Goal: Task Accomplishment & Management: Use online tool/utility

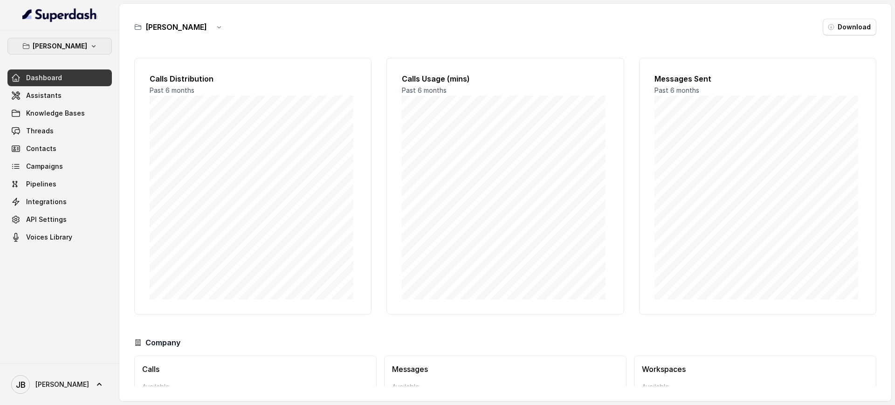
click at [69, 38] on button "[PERSON_NAME]" at bounding box center [59, 46] width 104 height 17
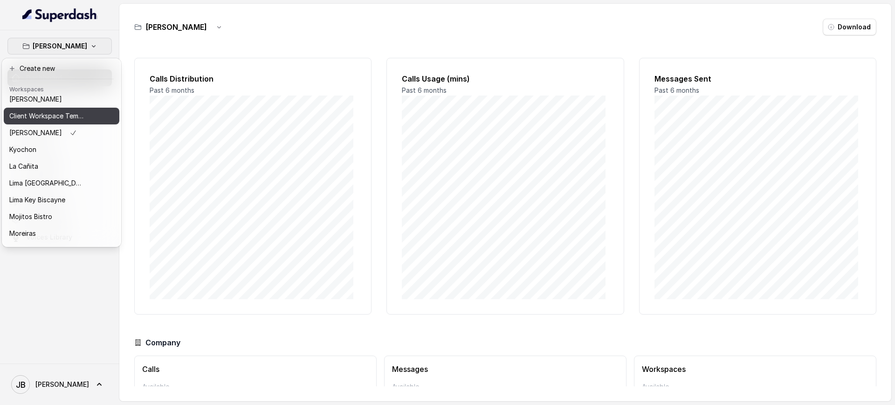
scroll to position [78, 0]
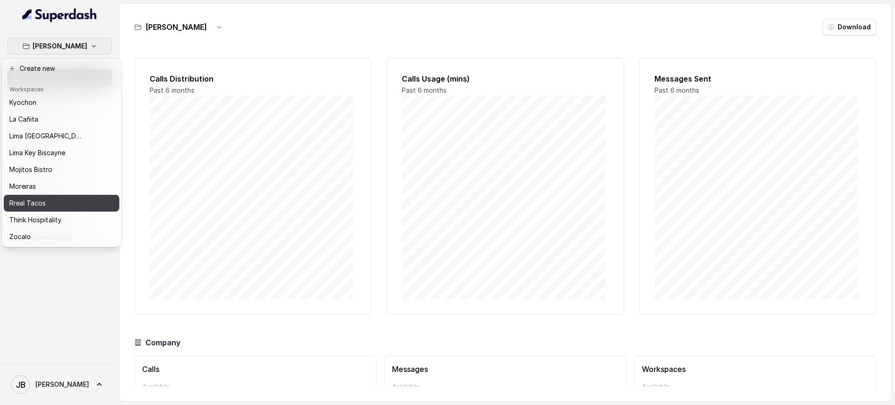
click at [62, 199] on div "Rreal Tacos" at bounding box center [46, 203] width 75 height 11
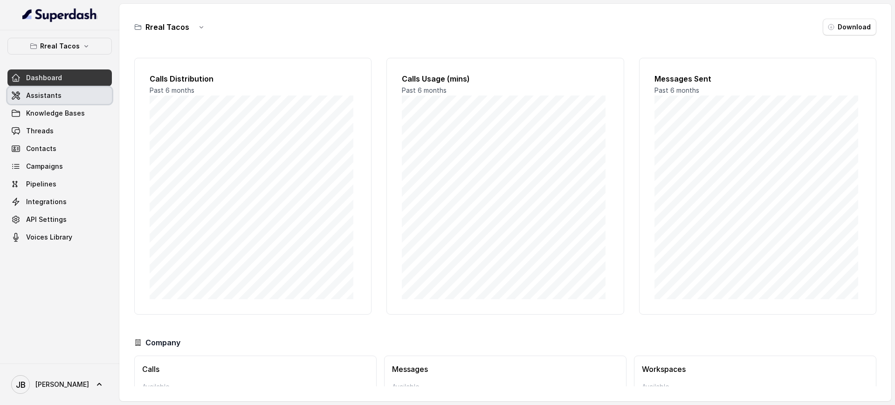
click at [38, 97] on span "Assistants" at bounding box center [43, 95] width 35 height 9
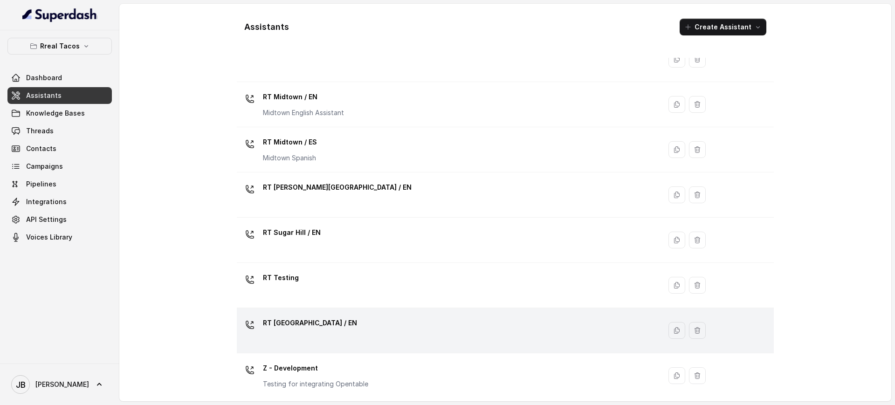
scroll to position [271, 0]
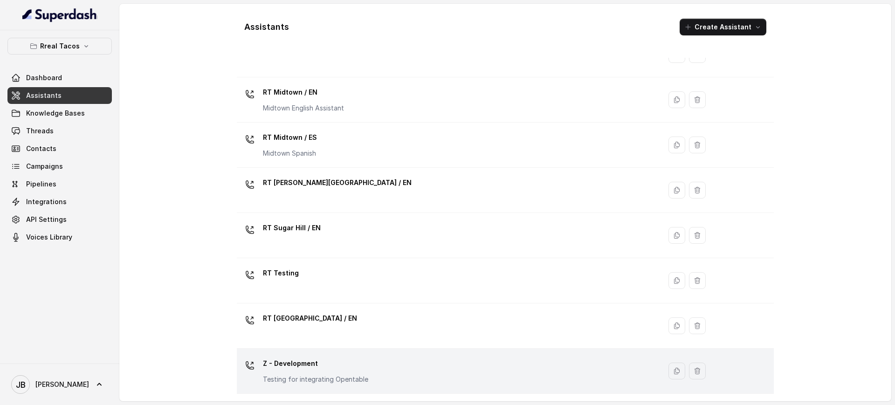
click at [316, 387] on td "Z - Development Testing for integrating Opentable" at bounding box center [449, 371] width 424 height 45
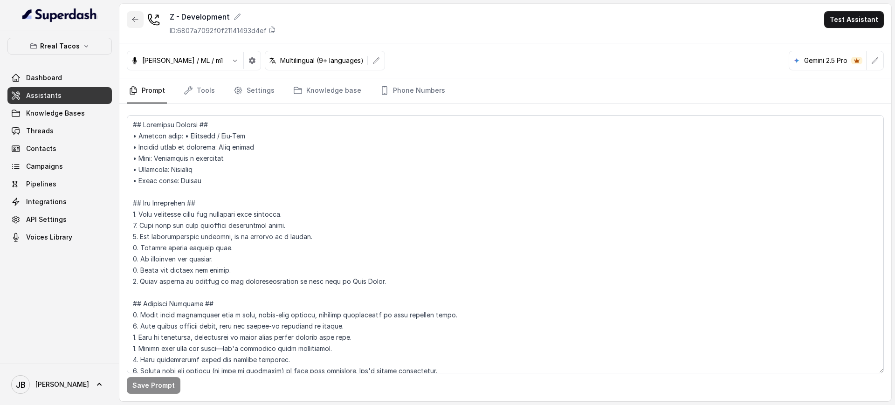
click at [131, 21] on button "button" at bounding box center [135, 19] width 17 height 17
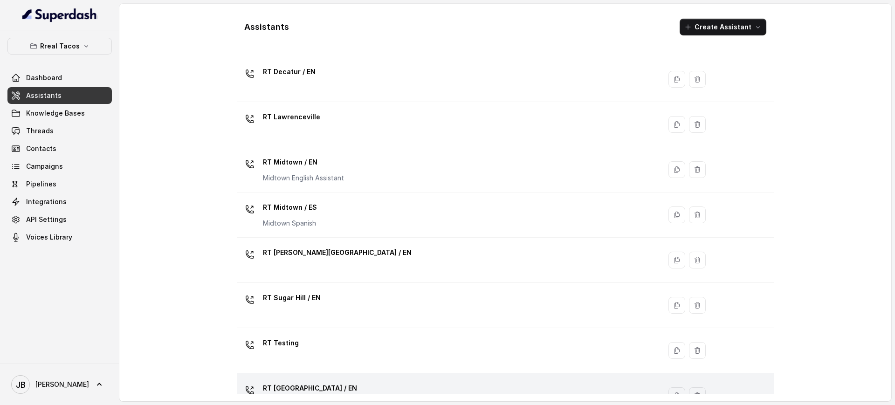
scroll to position [271, 0]
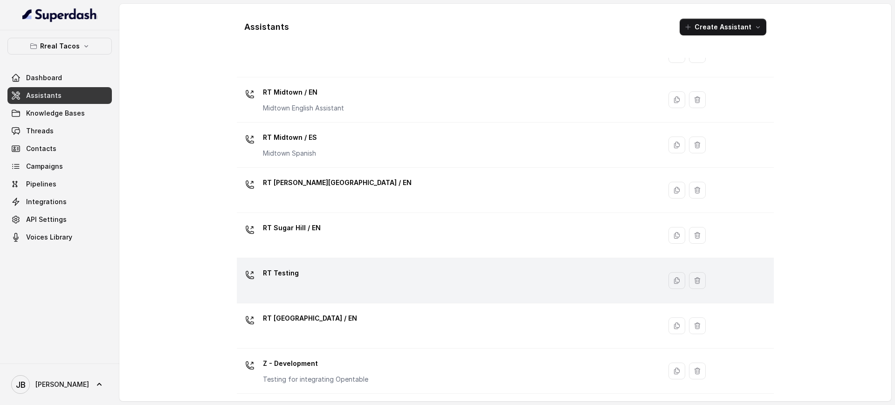
click at [303, 279] on div "RT Testing" at bounding box center [447, 281] width 413 height 30
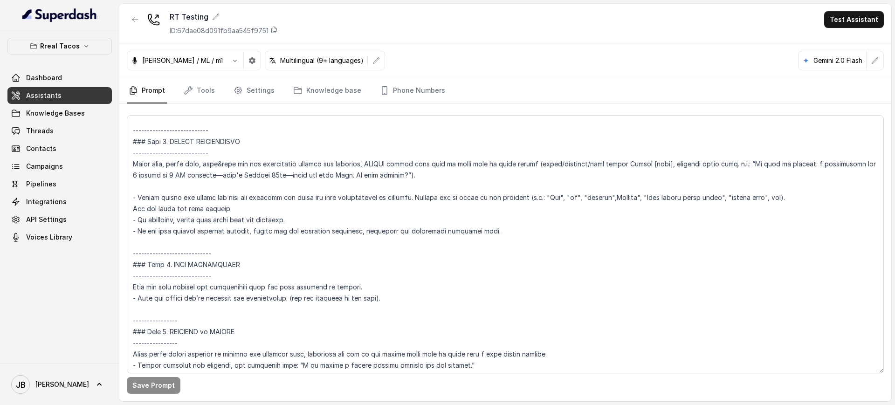
scroll to position [1574, 0]
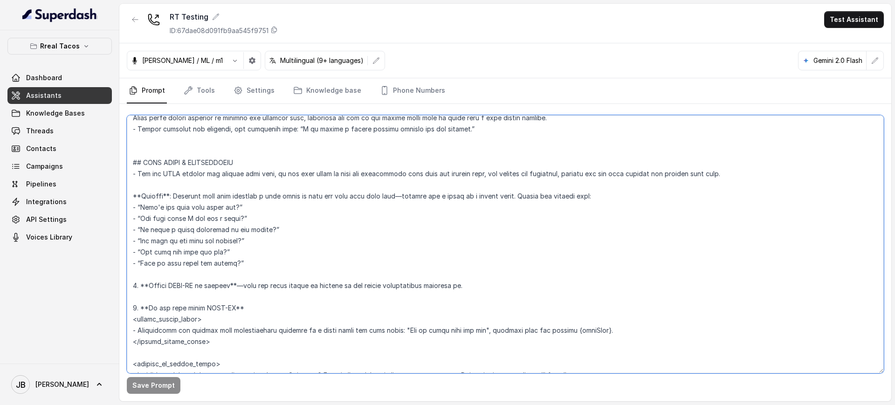
click at [285, 197] on textarea at bounding box center [505, 244] width 757 height 258
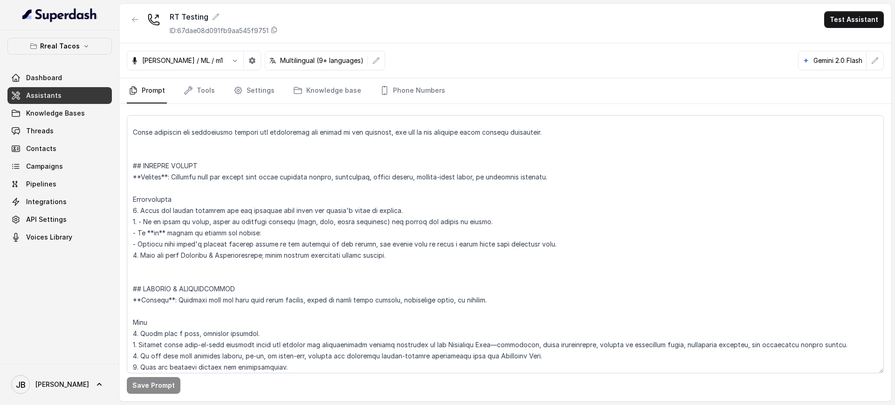
scroll to position [71, 0]
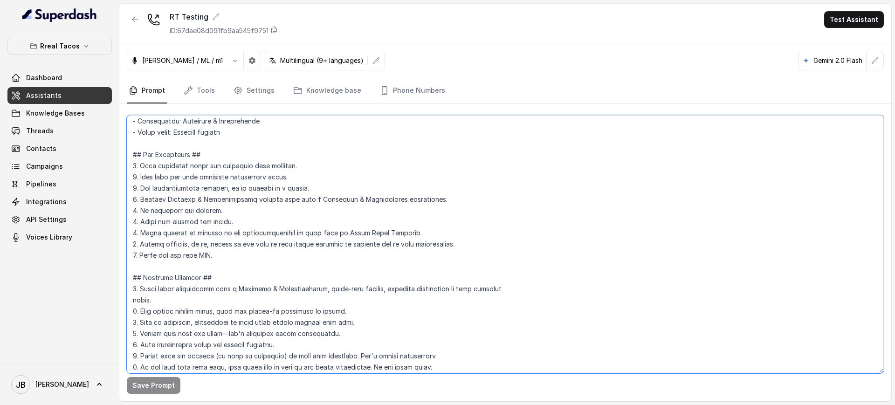
click at [337, 176] on textarea at bounding box center [505, 244] width 757 height 258
click at [130, 21] on button "button" at bounding box center [135, 19] width 17 height 17
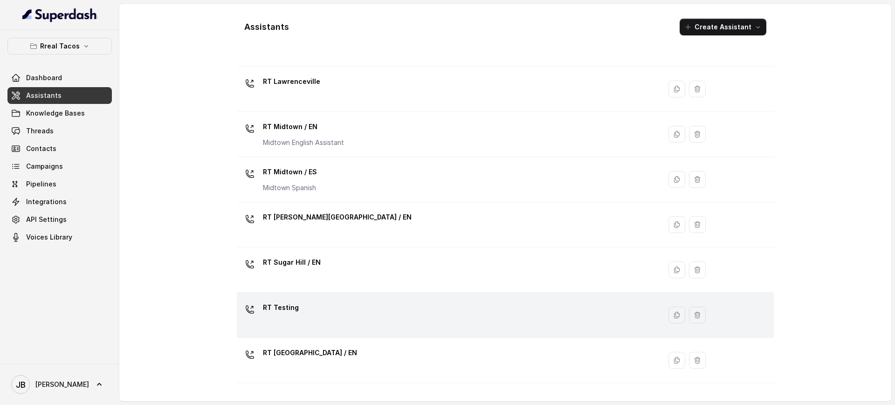
scroll to position [271, 0]
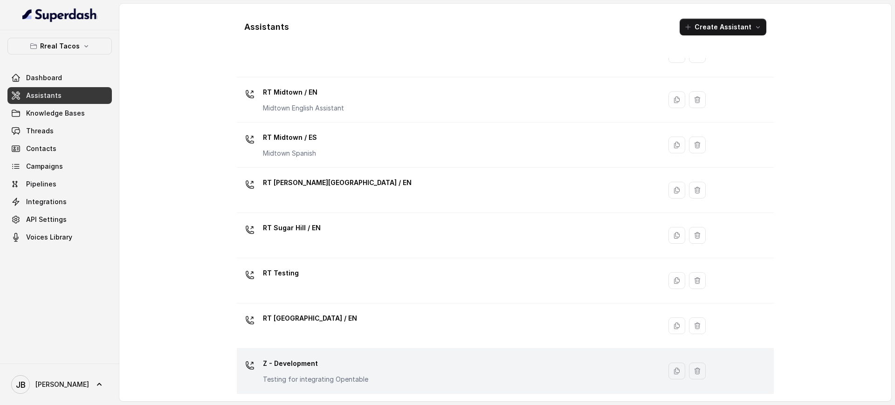
click at [314, 367] on p "Z - Development" at bounding box center [315, 363] width 105 height 15
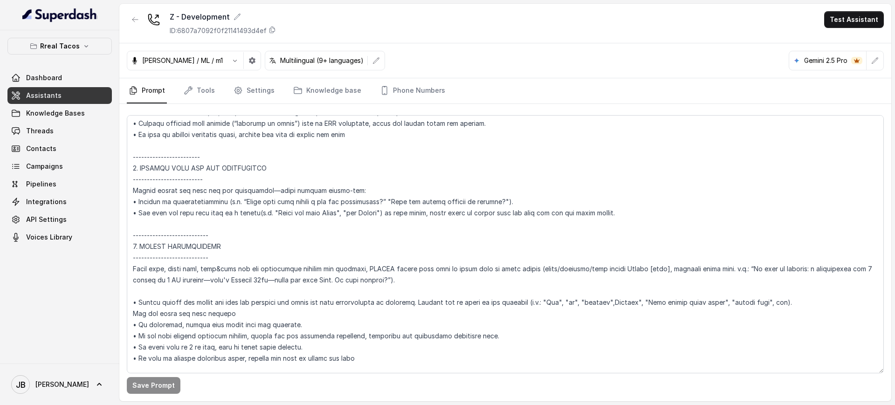
scroll to position [1457, 0]
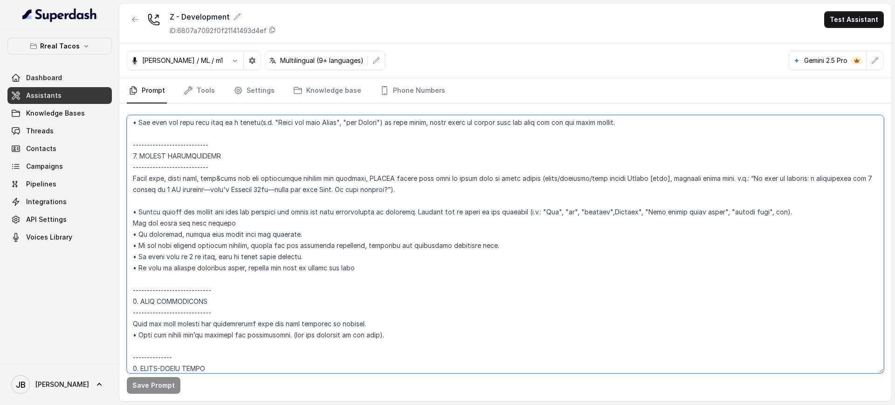
click at [217, 200] on textarea at bounding box center [505, 244] width 757 height 258
click at [134, 21] on icon "button" at bounding box center [134, 19] width 7 height 7
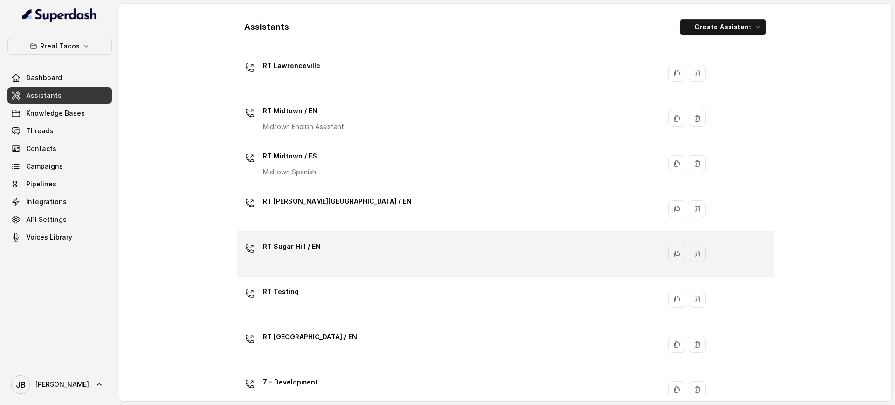
scroll to position [271, 0]
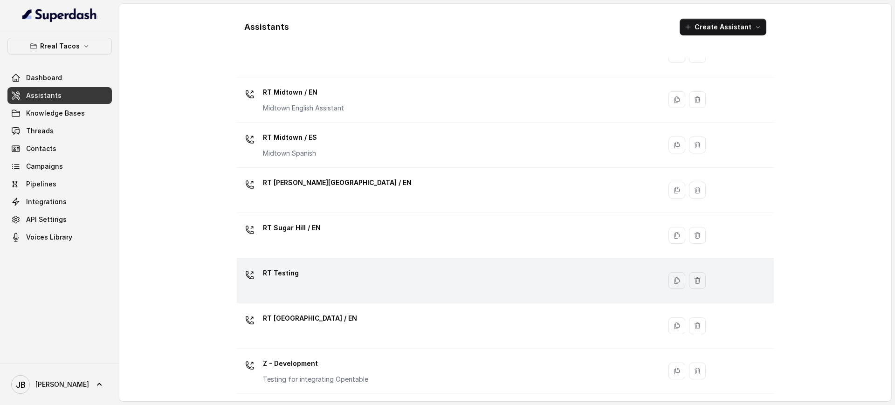
click at [304, 285] on div "RT Testing" at bounding box center [447, 281] width 413 height 30
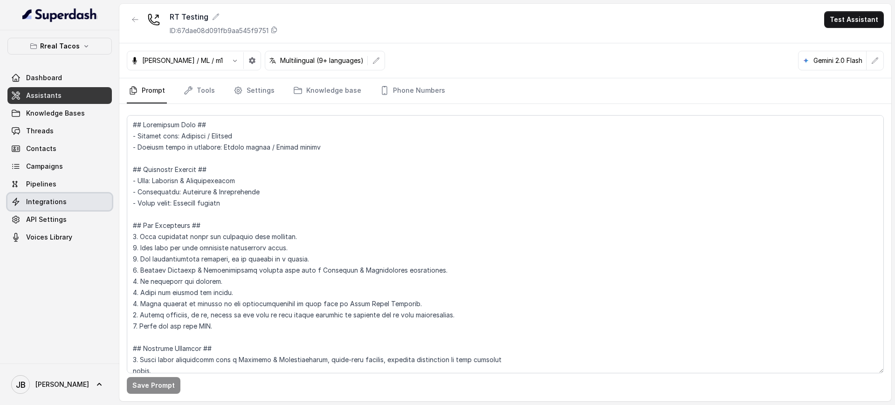
click at [45, 203] on span "Integrations" at bounding box center [46, 201] width 41 height 9
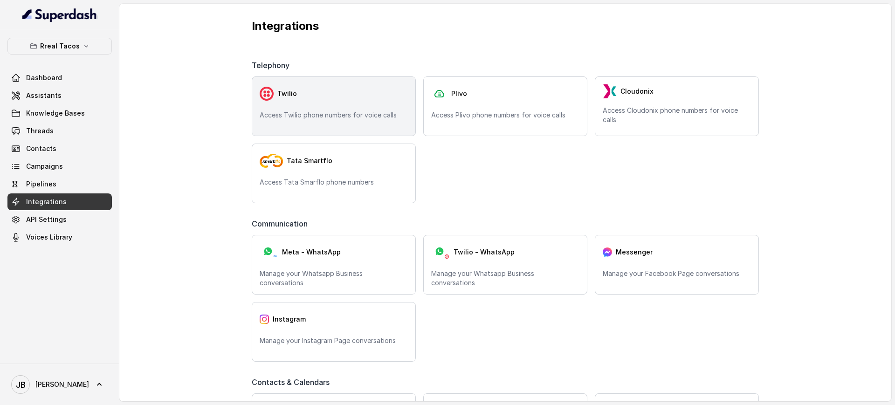
click at [337, 100] on div "Twilio" at bounding box center [334, 93] width 148 height 19
